Goal: Find specific page/section: Find specific page/section

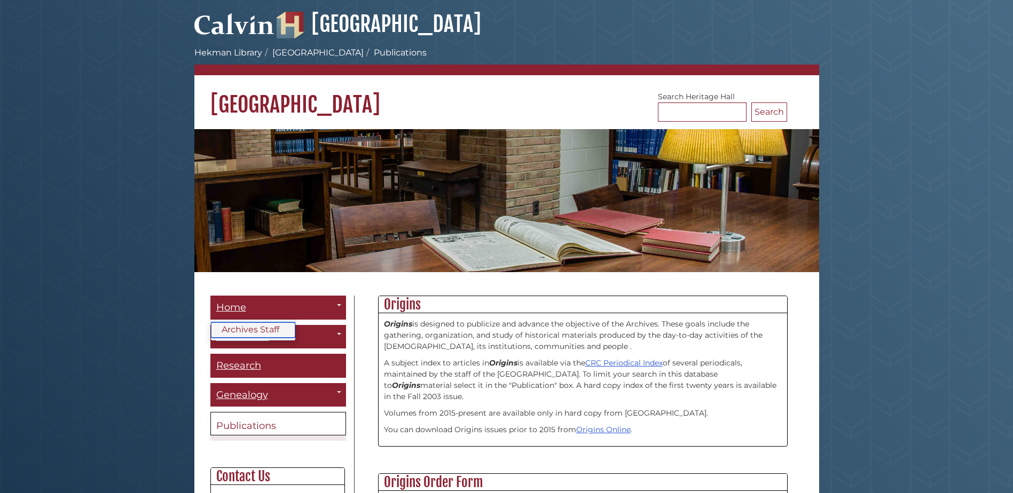
click at [234, 330] on link "Archives Staff" at bounding box center [253, 329] width 84 height 15
click at [245, 423] on span "Publications" at bounding box center [246, 426] width 60 height 12
